Goal: Navigation & Orientation: Find specific page/section

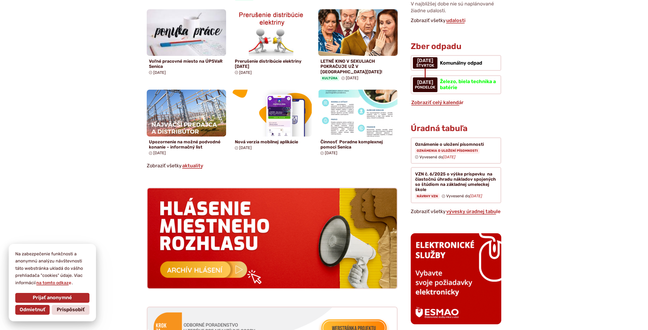
scroll to position [369, 0]
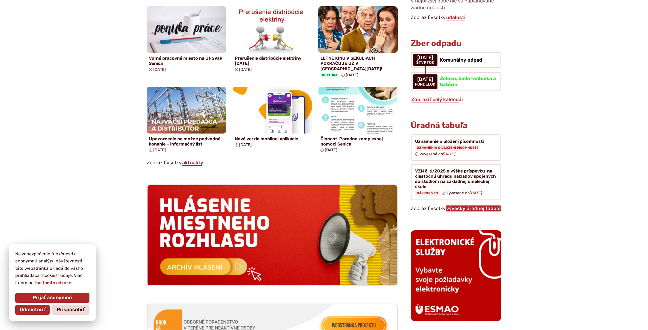
click at [466, 206] on link "vývesky úradnej tabule" at bounding box center [472, 209] width 55 height 6
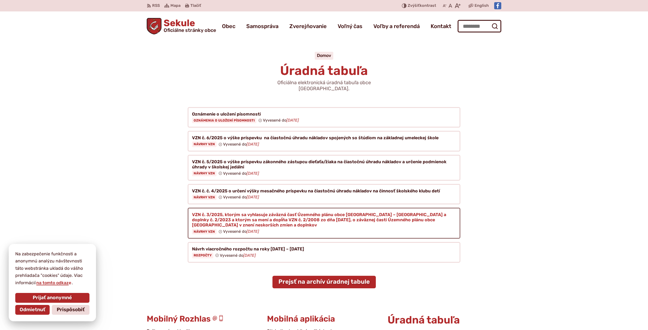
click at [305, 212] on figure at bounding box center [324, 223] width 273 height 31
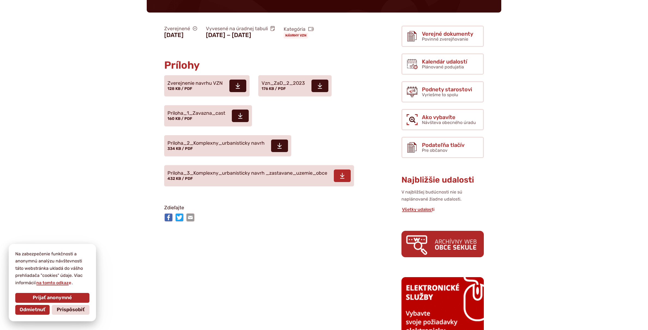
scroll to position [179, 0]
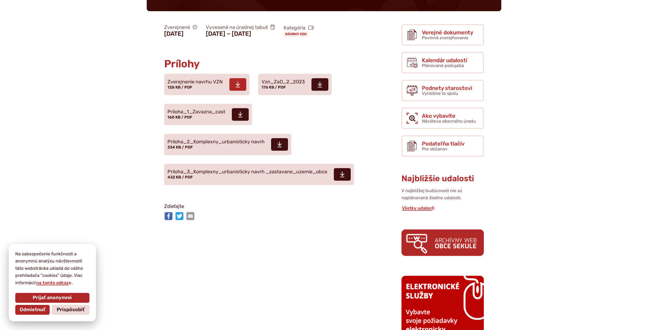
click at [195, 79] on span "Zverejnenie navrhu VZN" at bounding box center [194, 81] width 55 height 5
click at [273, 79] on span "Vzn_ZaD_2_2023" at bounding box center [282, 81] width 43 height 5
click at [201, 109] on span "Priloha_1_Zavazna_cast" at bounding box center [196, 111] width 58 height 5
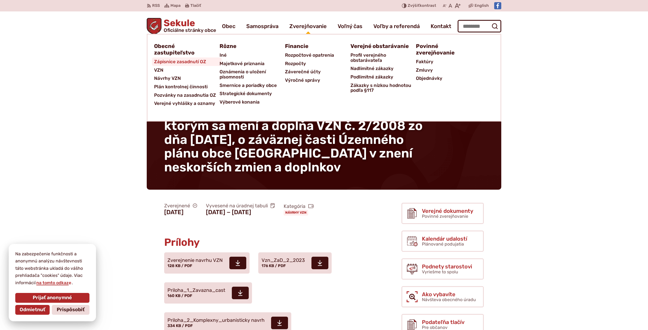
click at [176, 61] on span "Zápisnice zasadnutí OZ" at bounding box center [180, 62] width 52 height 8
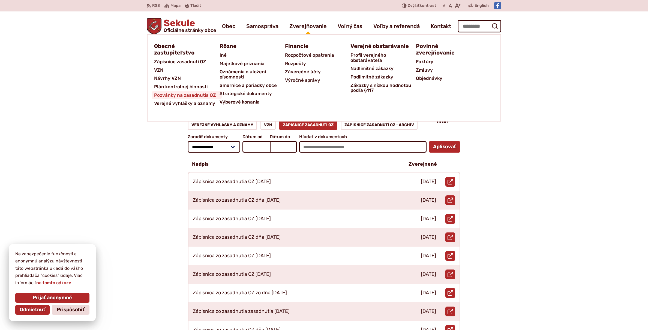
click at [168, 95] on span "Pozvánky na zasadnutia OZ" at bounding box center [185, 95] width 62 height 8
click at [161, 78] on span "Návrhy VZN" at bounding box center [167, 78] width 27 height 8
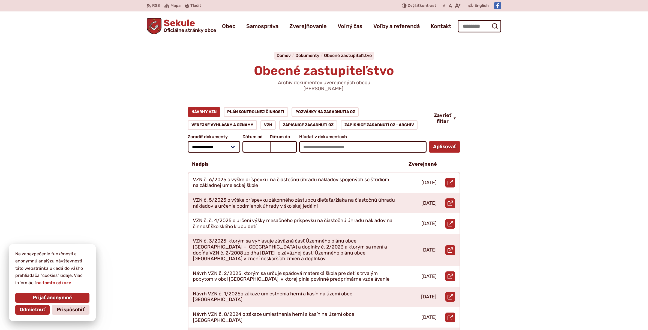
click at [183, 25] on span "Sekule Oficiálne stránky obce" at bounding box center [188, 26] width 55 height 14
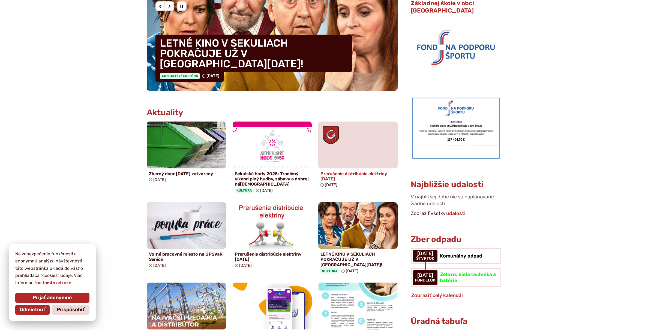
scroll to position [344, 0]
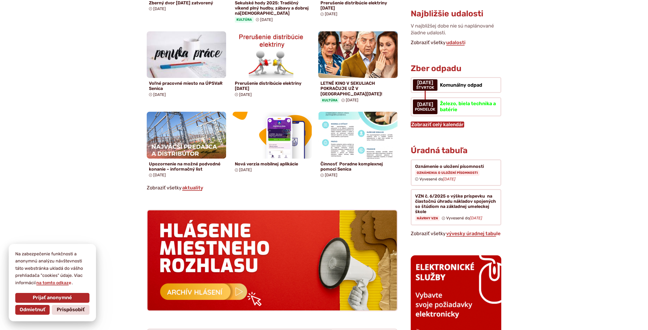
click at [436, 122] on link "Zobraziť celý kalendár" at bounding box center [437, 125] width 53 height 6
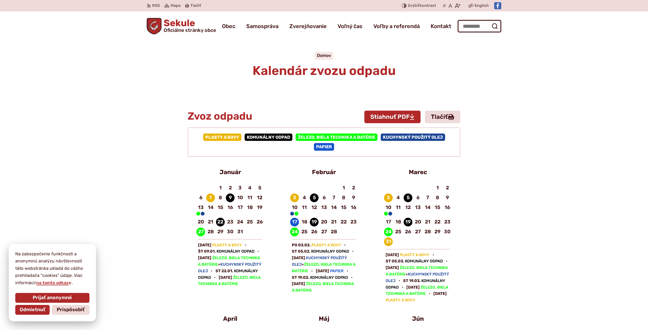
click at [168, 29] on span "Oficiálne stránky obce" at bounding box center [190, 30] width 52 height 5
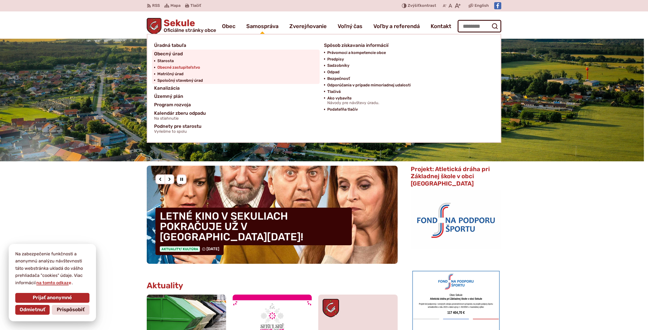
click at [180, 66] on span "Obecné zastupiteľstvo" at bounding box center [178, 67] width 43 height 7
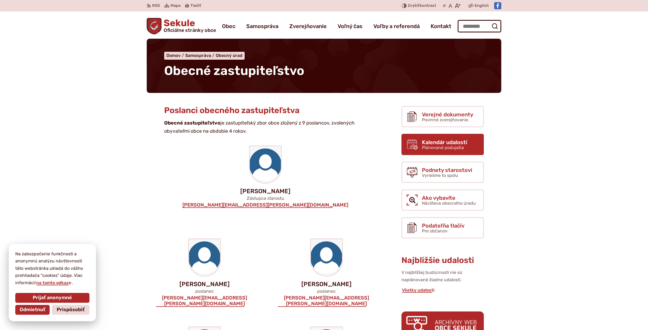
click at [438, 144] on span "Kalendár udalostí" at bounding box center [444, 142] width 45 height 6
